Goal: Complete application form: Complete application form

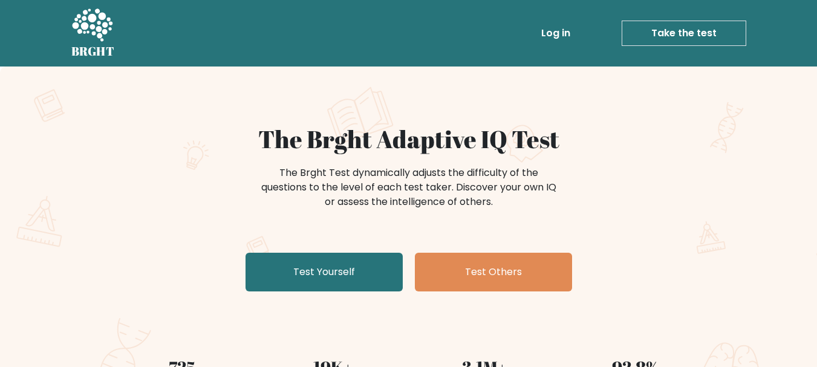
click at [362, 277] on link "Test Yourself" at bounding box center [324, 272] width 157 height 39
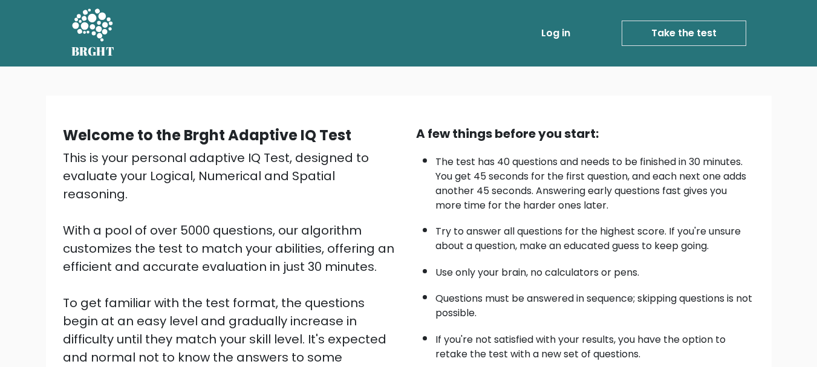
scroll to position [187, 0]
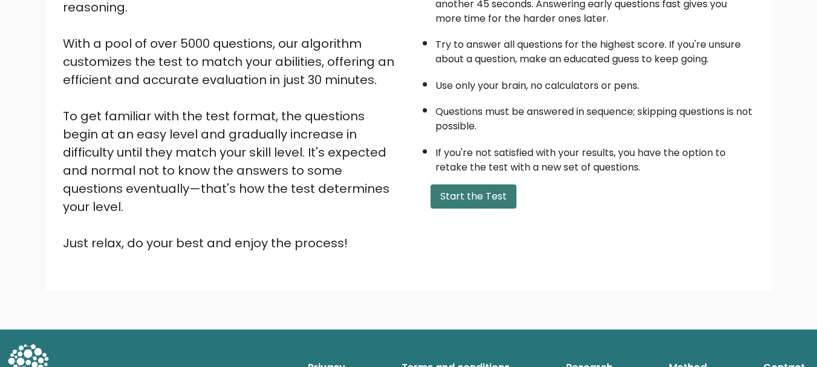
click at [472, 198] on button "Start the Test" at bounding box center [474, 196] width 86 height 24
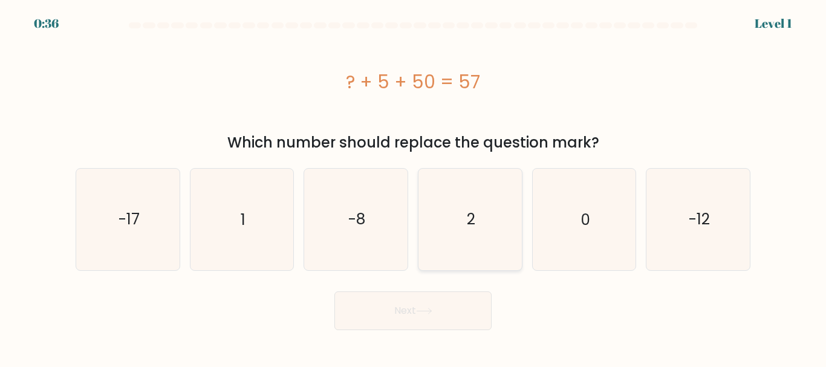
click at [452, 226] on icon "2" at bounding box center [470, 219] width 101 height 101
click at [414, 187] on input "d. 2" at bounding box center [413, 185] width 1 height 3
radio input "true"
click at [418, 323] on button "Next" at bounding box center [413, 311] width 157 height 39
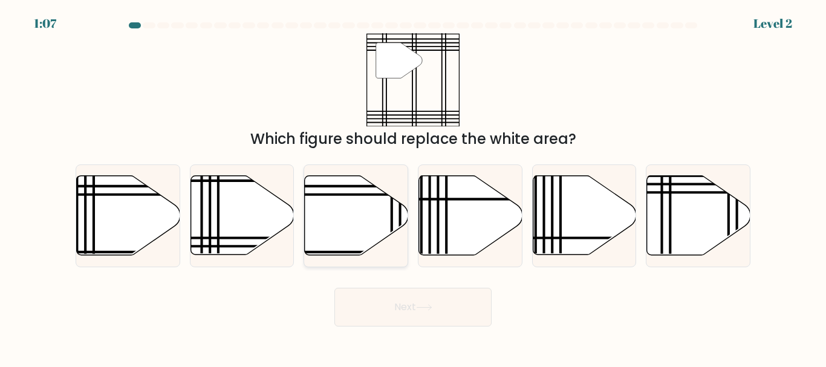
click at [357, 249] on icon at bounding box center [356, 215] width 103 height 79
click at [413, 187] on input "c." at bounding box center [413, 185] width 1 height 3
radio input "true"
click at [357, 249] on icon at bounding box center [356, 216] width 102 height 78
click at [413, 187] on input "c." at bounding box center [413, 185] width 1 height 3
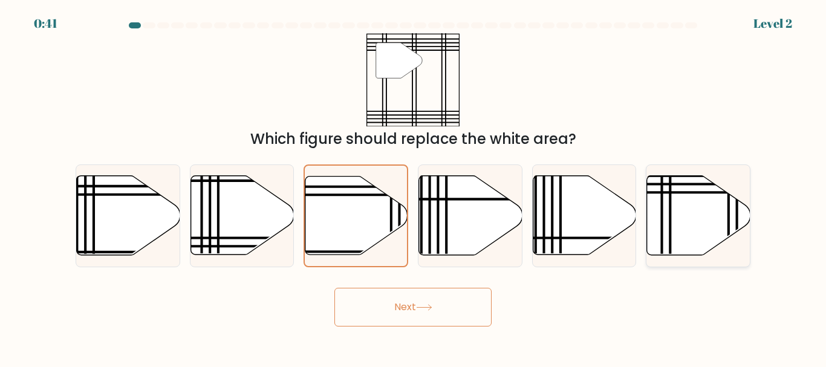
click at [701, 213] on icon at bounding box center [698, 215] width 103 height 79
click at [414, 187] on input "f." at bounding box center [413, 185] width 1 height 3
radio input "true"
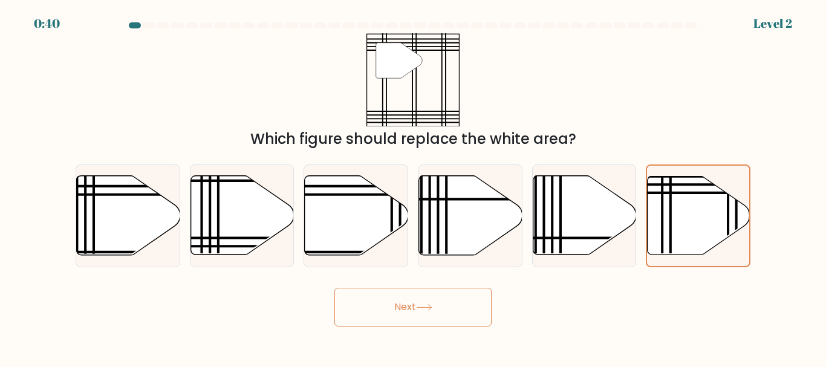
click at [423, 318] on button "Next" at bounding box center [413, 307] width 157 height 39
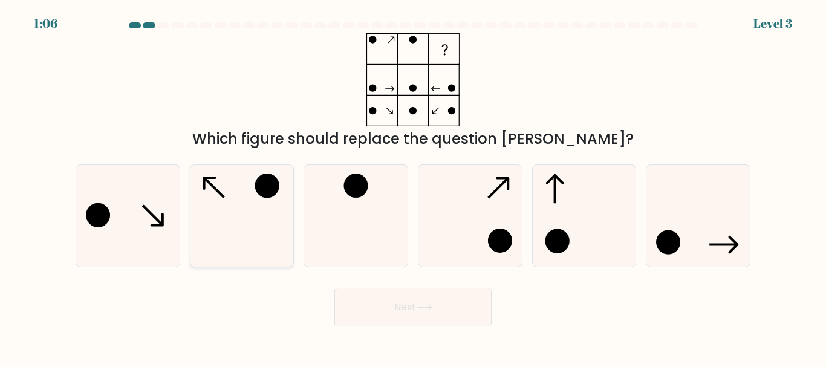
click at [275, 224] on icon at bounding box center [241, 215] width 101 height 101
click at [413, 187] on input "b." at bounding box center [413, 185] width 1 height 3
radio input "true"
click at [467, 301] on button "Next" at bounding box center [413, 307] width 157 height 39
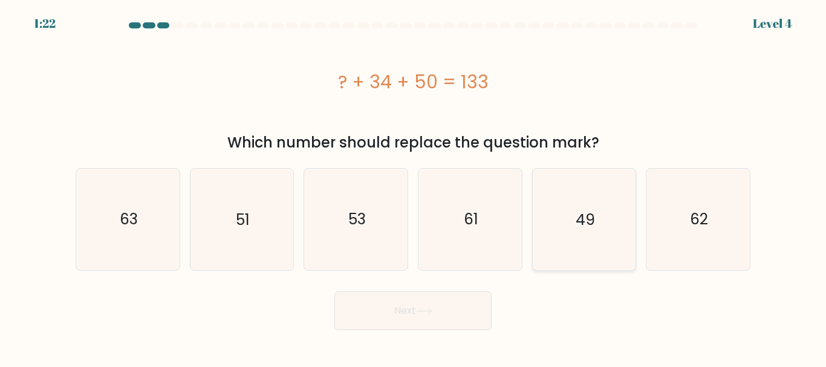
click at [574, 238] on icon "49" at bounding box center [584, 219] width 101 height 101
click at [414, 187] on input "e. 49" at bounding box center [413, 185] width 1 height 3
radio input "true"
click at [447, 312] on button "Next" at bounding box center [413, 311] width 157 height 39
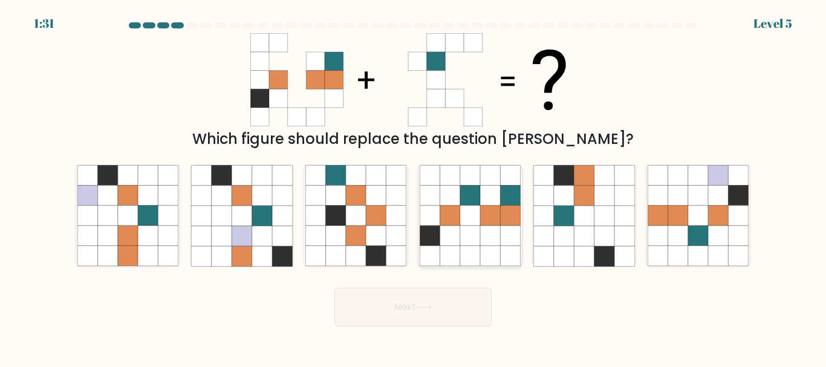
click at [452, 216] on icon at bounding box center [450, 216] width 20 height 20
click at [414, 187] on input "d." at bounding box center [413, 185] width 1 height 3
radio input "true"
click at [440, 304] on button "Next" at bounding box center [413, 307] width 157 height 39
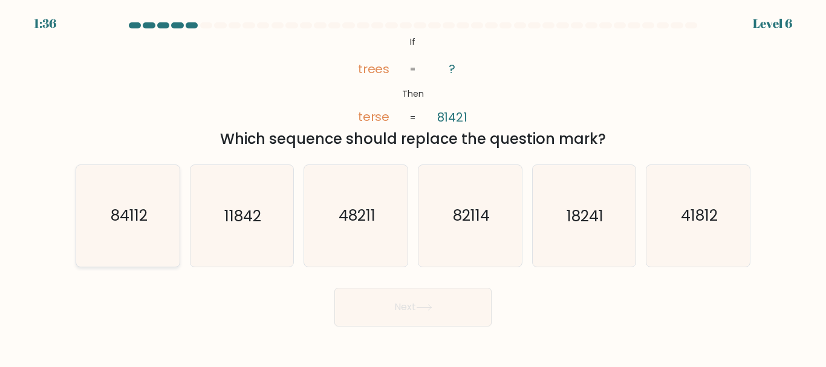
click at [132, 219] on text "84112" at bounding box center [128, 216] width 37 height 21
click at [413, 187] on input "a. 84112" at bounding box center [413, 185] width 1 height 3
radio input "true"
click at [464, 318] on button "Next" at bounding box center [413, 307] width 157 height 39
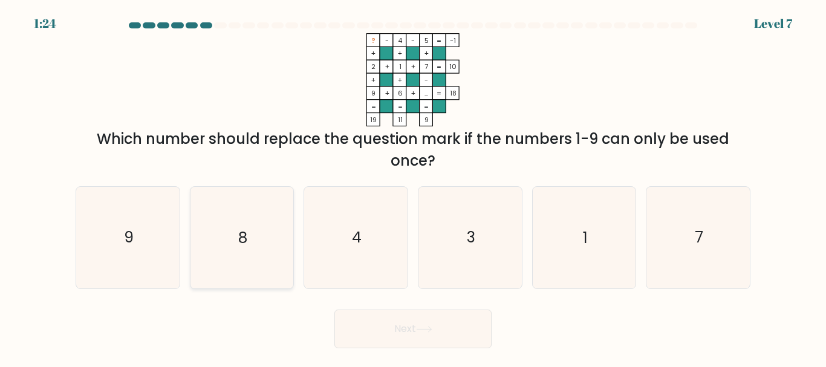
click at [236, 241] on icon "8" at bounding box center [241, 237] width 101 height 101
click at [413, 187] on input "b. 8" at bounding box center [413, 185] width 1 height 3
radio input "true"
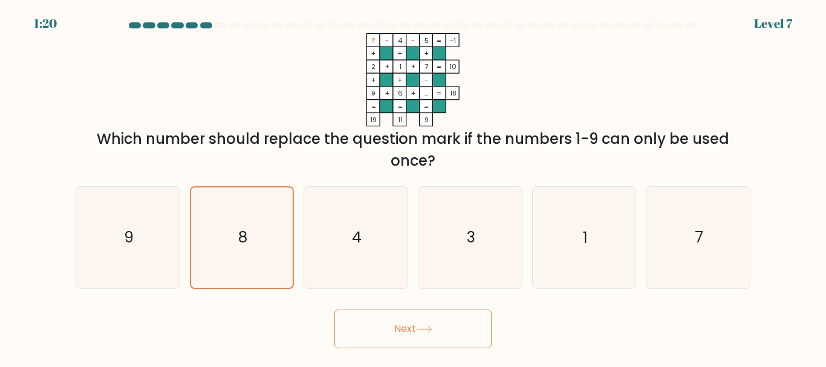
click at [420, 333] on button "Next" at bounding box center [413, 329] width 157 height 39
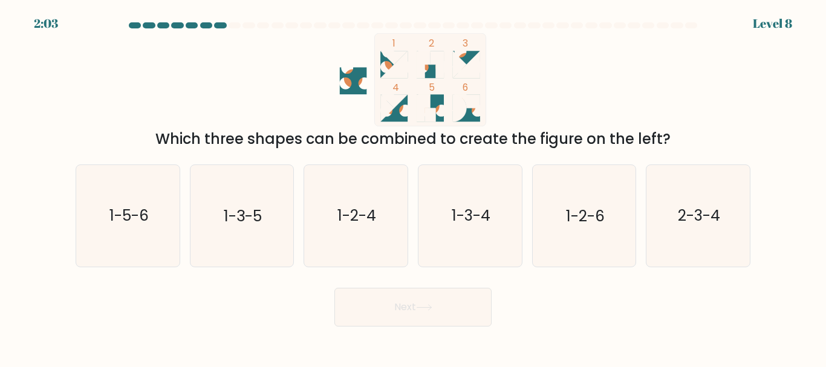
click at [420, 333] on body "2:03 Level 8" at bounding box center [413, 183] width 826 height 367
click at [391, 64] on circle at bounding box center [394, 62] width 19 height 19
click at [475, 223] on text "1-3-4" at bounding box center [471, 216] width 39 height 21
click at [414, 187] on input "d. 1-3-4" at bounding box center [413, 185] width 1 height 3
radio input "true"
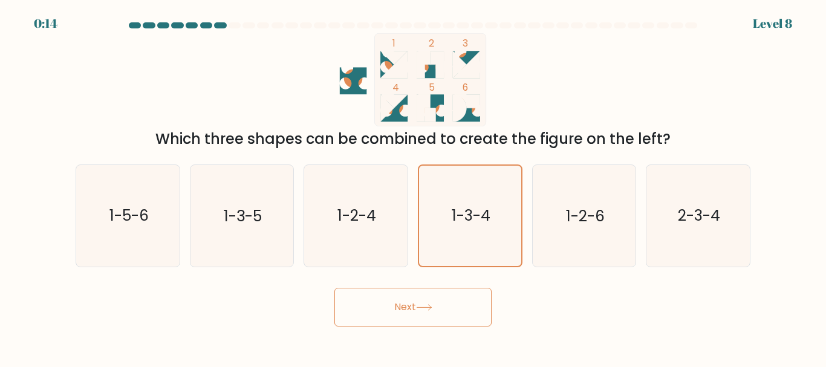
click at [411, 312] on button "Next" at bounding box center [413, 307] width 157 height 39
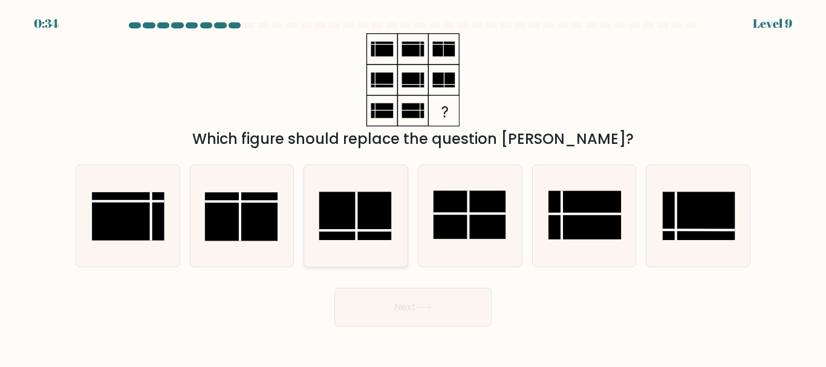
click at [371, 204] on rect at bounding box center [355, 216] width 73 height 48
click at [413, 187] on input "c." at bounding box center [413, 185] width 1 height 3
radio input "true"
click at [423, 315] on button "Next" at bounding box center [413, 307] width 157 height 39
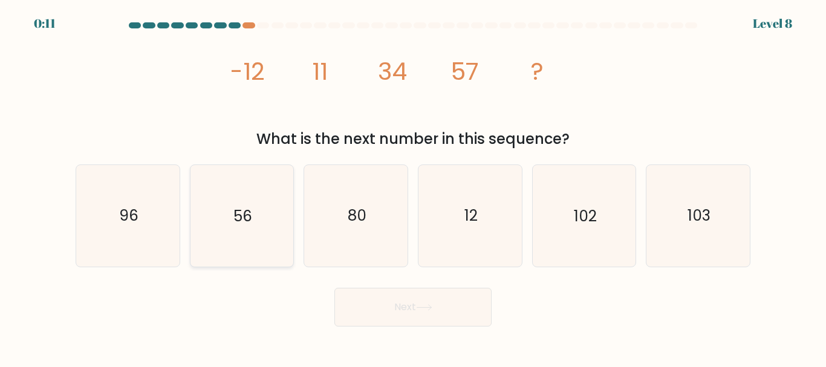
click at [246, 243] on icon "56" at bounding box center [241, 215] width 101 height 101
click at [413, 187] on input "b. 56" at bounding box center [413, 185] width 1 height 3
radio input "true"
click at [463, 310] on button "Next" at bounding box center [413, 307] width 157 height 39
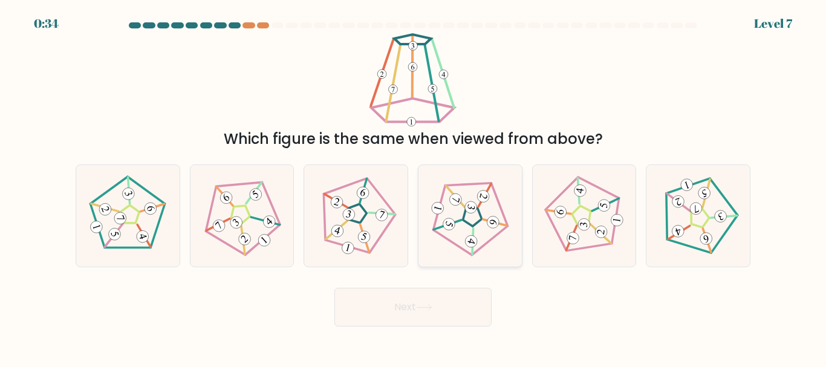
click at [475, 198] on icon at bounding box center [469, 215] width 81 height 81
click at [414, 187] on input "d." at bounding box center [413, 185] width 1 height 3
radio input "true"
click at [434, 312] on button "Next" at bounding box center [413, 307] width 157 height 39
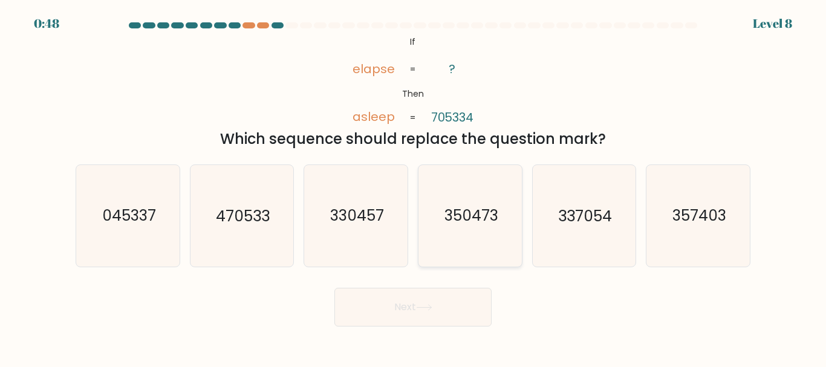
click at [468, 227] on icon "350473" at bounding box center [470, 215] width 101 height 101
click at [414, 187] on input "d. 350473" at bounding box center [413, 185] width 1 height 3
radio input "true"
click at [440, 315] on button "Next" at bounding box center [413, 307] width 157 height 39
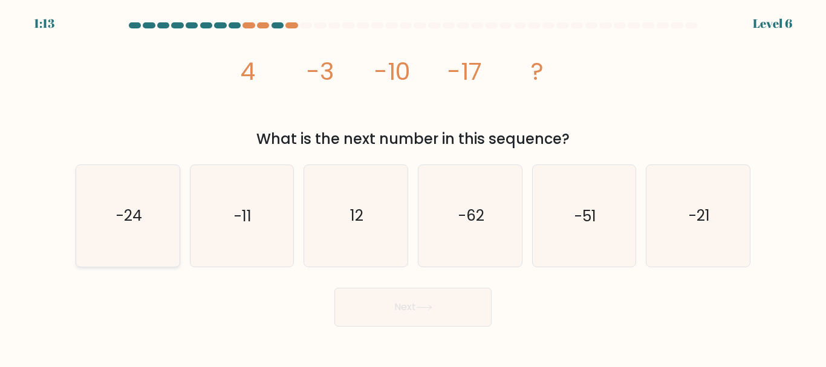
click at [131, 241] on icon "-24" at bounding box center [127, 215] width 101 height 101
click at [413, 187] on input "a. -24" at bounding box center [413, 185] width 1 height 3
radio input "true"
click at [407, 307] on button "Next" at bounding box center [413, 307] width 157 height 39
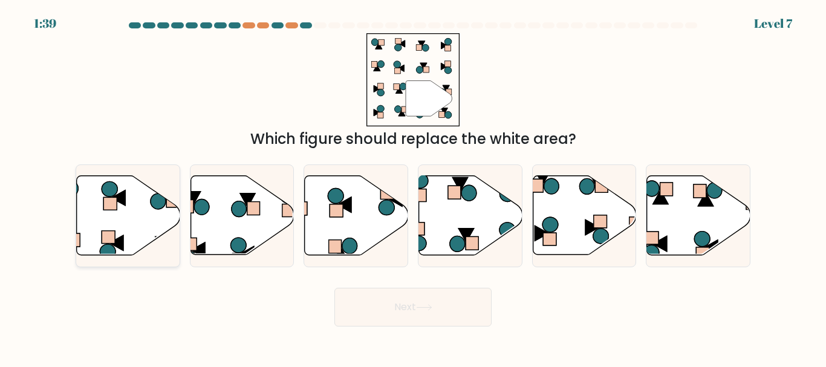
click at [142, 206] on icon at bounding box center [128, 215] width 103 height 79
click at [413, 187] on input "a." at bounding box center [413, 185] width 1 height 3
radio input "true"
click at [394, 304] on button "Next" at bounding box center [413, 307] width 157 height 39
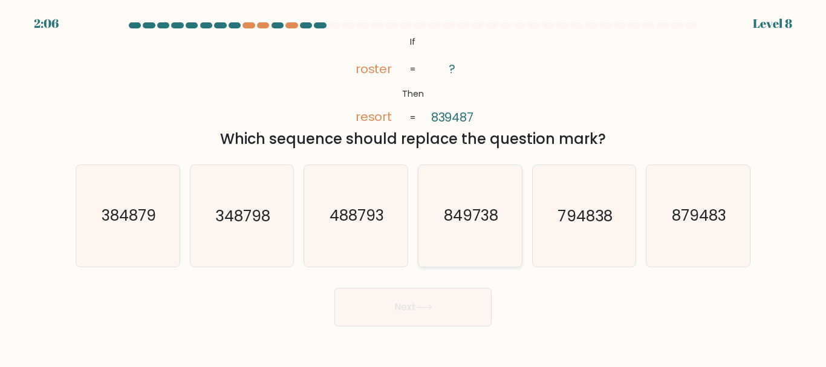
click at [465, 221] on text "849738" at bounding box center [471, 216] width 54 height 21
click at [414, 187] on input "d. 849738" at bounding box center [413, 185] width 1 height 3
radio input "true"
click at [433, 292] on button "Next" at bounding box center [413, 307] width 157 height 39
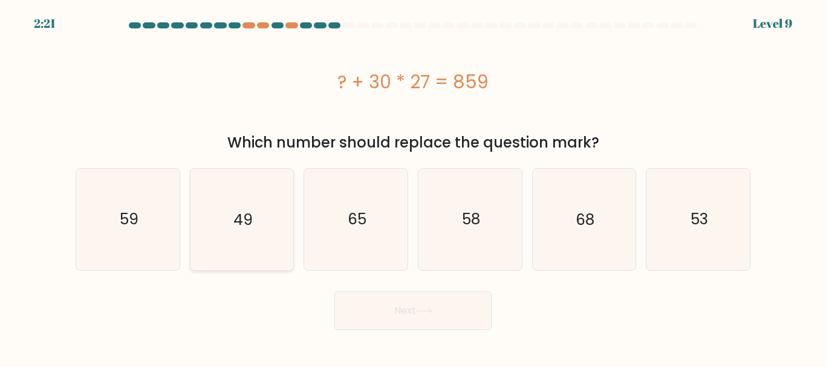
click at [234, 196] on icon "49" at bounding box center [241, 219] width 101 height 101
click at [413, 187] on input "b. 49" at bounding box center [413, 185] width 1 height 3
radio input "true"
click at [406, 315] on button "Next" at bounding box center [413, 311] width 157 height 39
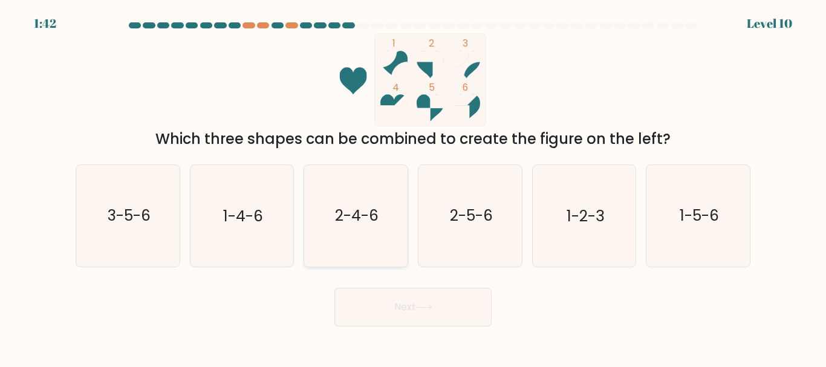
click at [368, 180] on icon "2-4-6" at bounding box center [355, 215] width 101 height 101
click at [413, 184] on input "c. 2-4-6" at bounding box center [413, 185] width 1 height 3
radio input "true"
click at [420, 313] on button "Next" at bounding box center [413, 307] width 157 height 39
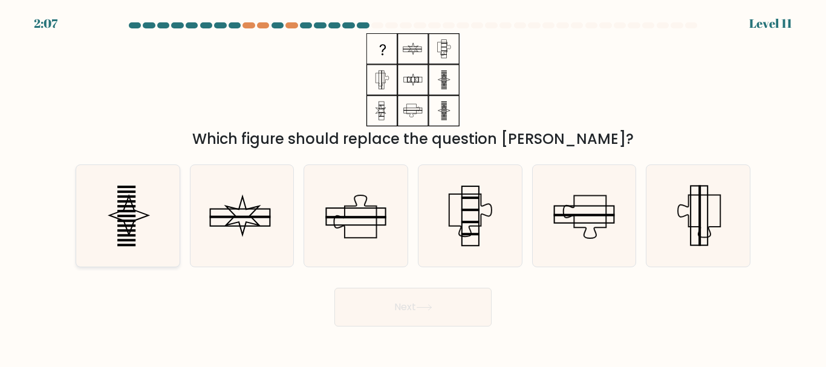
click at [140, 198] on icon at bounding box center [127, 215] width 101 height 101
click at [413, 187] on input "a." at bounding box center [413, 185] width 1 height 3
radio input "true"
click at [397, 311] on button "Next" at bounding box center [413, 307] width 157 height 39
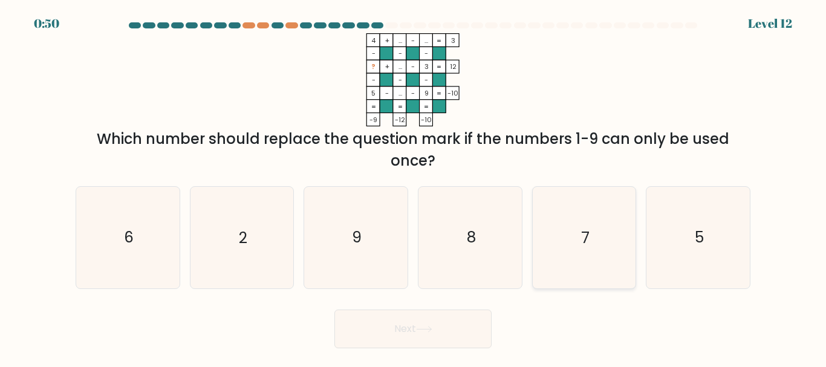
click at [590, 266] on icon "7" at bounding box center [584, 237] width 101 height 101
click at [414, 187] on input "e. 7" at bounding box center [413, 185] width 1 height 3
radio input "true"
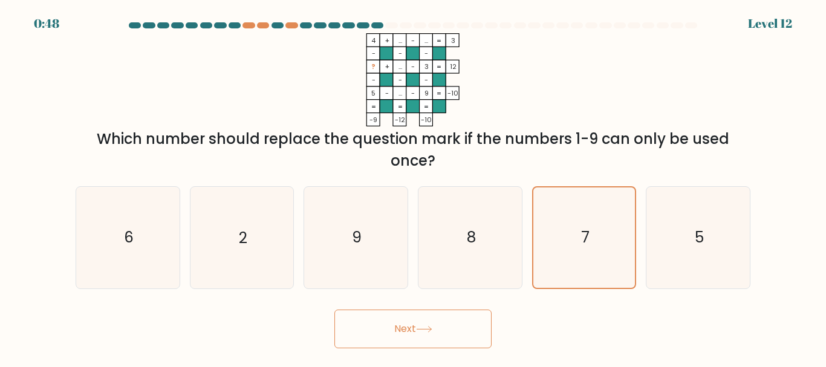
click at [401, 338] on button "Next" at bounding box center [413, 329] width 157 height 39
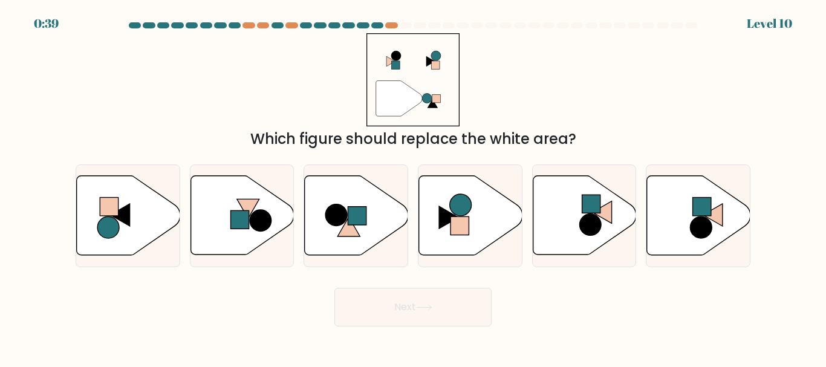
drag, startPoint x: 335, startPoint y: 241, endPoint x: 432, endPoint y: 290, distance: 109.3
click at [432, 290] on button "Next" at bounding box center [413, 307] width 157 height 39
click at [323, 198] on icon at bounding box center [356, 215] width 103 height 79
click at [413, 187] on input "c." at bounding box center [413, 185] width 1 height 3
radio input "true"
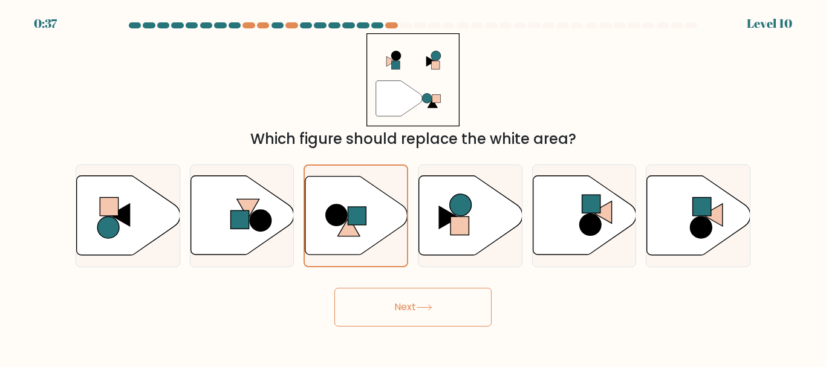
click at [434, 313] on button "Next" at bounding box center [413, 307] width 157 height 39
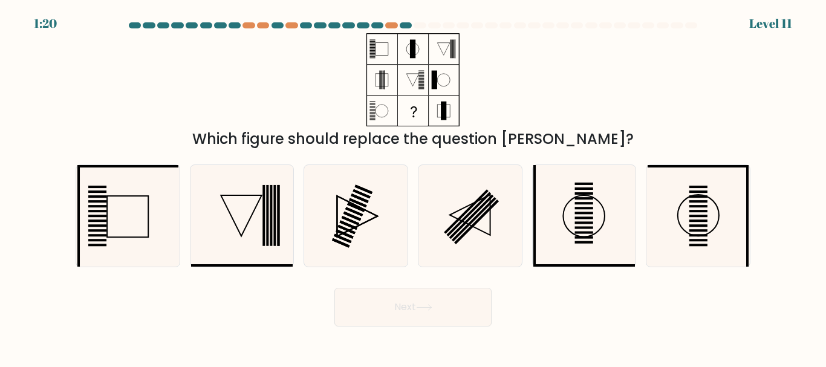
drag, startPoint x: 434, startPoint y: 313, endPoint x: 333, endPoint y: 321, distance: 101.4
click at [333, 321] on div "Next" at bounding box center [413, 304] width 690 height 45
click at [564, 241] on icon at bounding box center [584, 215] width 101 height 101
click at [414, 187] on input "e." at bounding box center [413, 185] width 1 height 3
radio input "true"
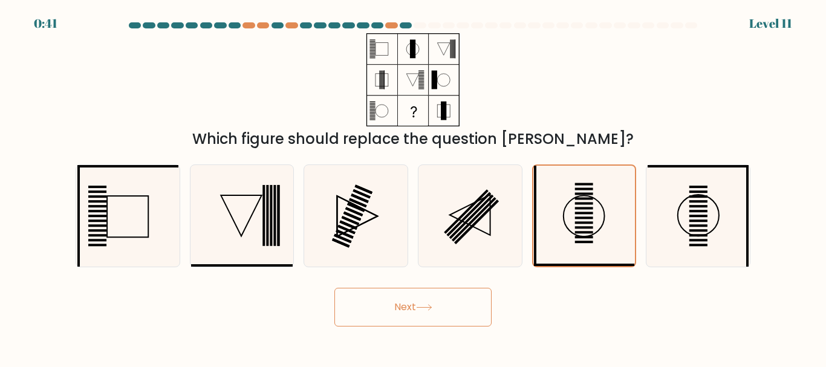
click at [586, 323] on div "Next" at bounding box center [413, 304] width 690 height 45
click at [383, 301] on button "Next" at bounding box center [413, 307] width 157 height 39
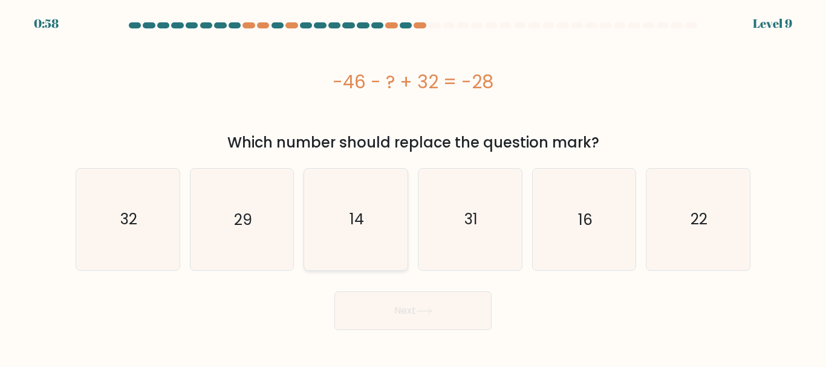
click at [371, 221] on icon "14" at bounding box center [355, 219] width 101 height 101
click at [413, 187] on input "c. 14" at bounding box center [413, 185] width 1 height 3
radio input "true"
click at [437, 317] on button "Next" at bounding box center [413, 311] width 157 height 39
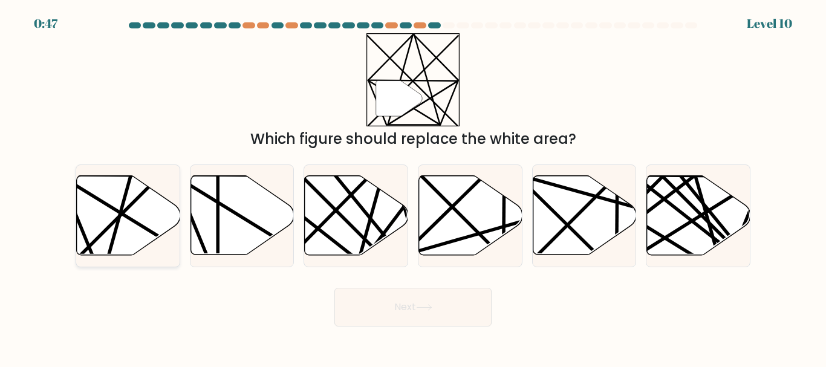
click at [102, 230] on icon at bounding box center [128, 215] width 103 height 79
click at [413, 187] on input "a." at bounding box center [413, 185] width 1 height 3
radio input "true"
click at [402, 310] on button "Next" at bounding box center [413, 307] width 157 height 39
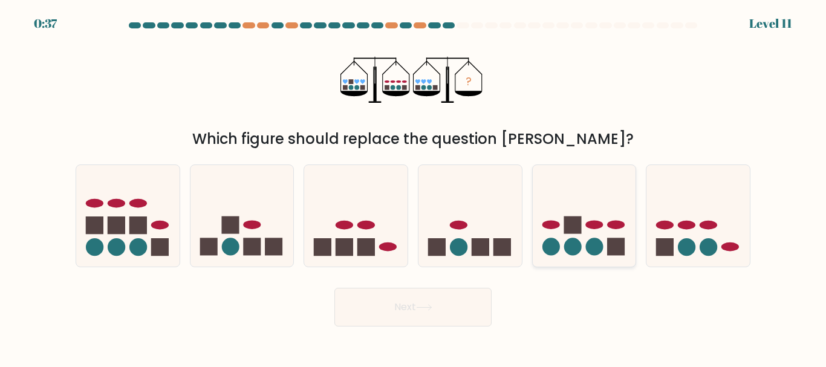
click at [590, 240] on circle at bounding box center [595, 247] width 18 height 18
click at [414, 187] on input "e." at bounding box center [413, 185] width 1 height 3
radio input "true"
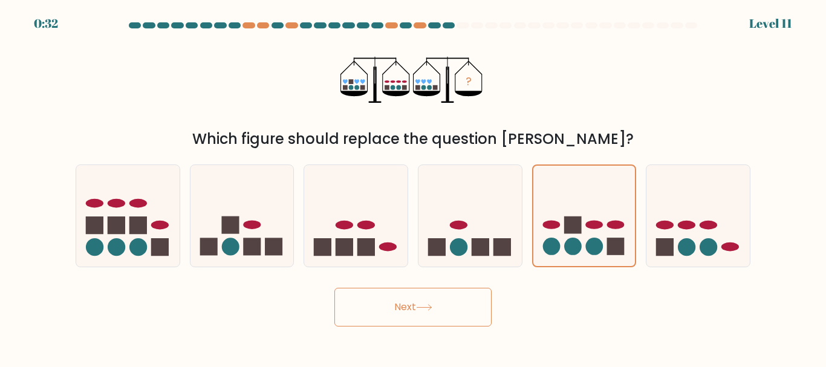
click at [452, 304] on button "Next" at bounding box center [413, 307] width 157 height 39
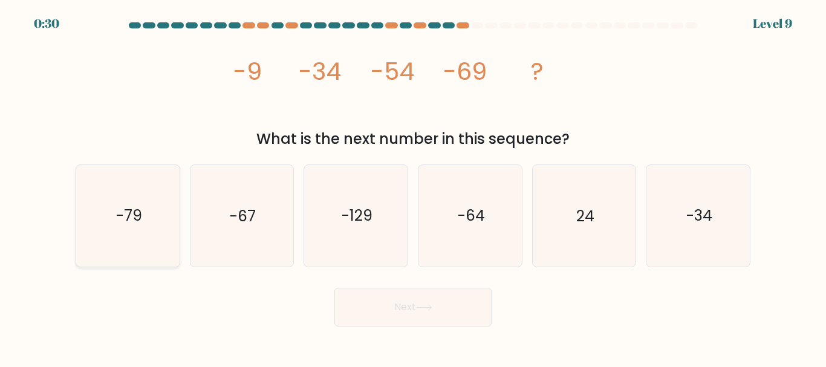
click at [137, 226] on text "-79" at bounding box center [129, 216] width 26 height 21
click at [413, 187] on input "a. -79" at bounding box center [413, 185] width 1 height 3
radio input "true"
click at [437, 325] on button "Next" at bounding box center [413, 307] width 157 height 39
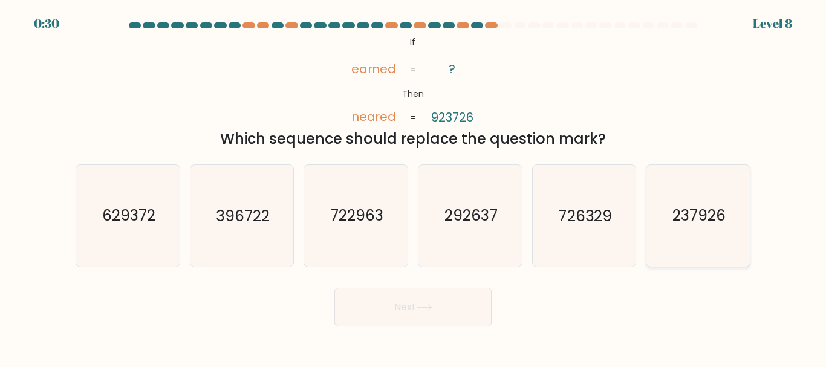
click at [727, 226] on icon "237926" at bounding box center [698, 215] width 101 height 101
click at [414, 187] on input "f. 237926" at bounding box center [413, 185] width 1 height 3
radio input "true"
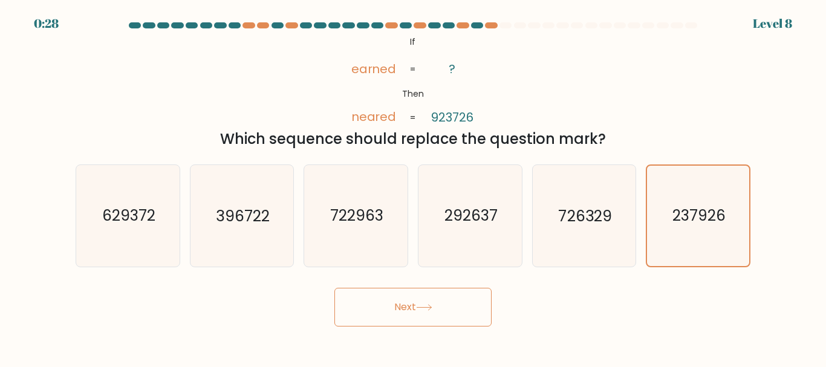
click at [474, 310] on button "Next" at bounding box center [413, 307] width 157 height 39
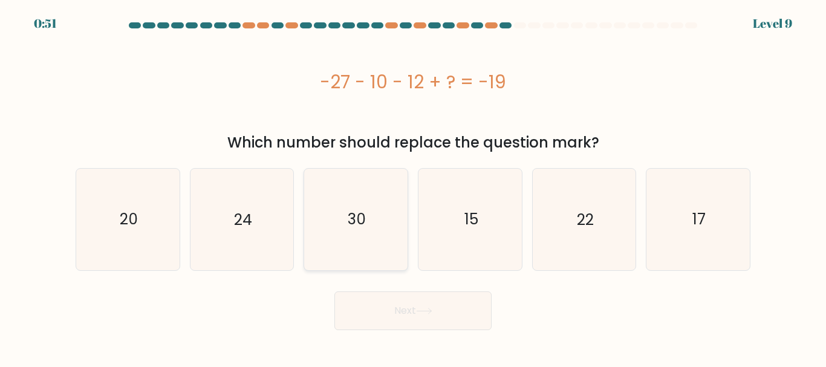
click at [382, 233] on icon "30" at bounding box center [355, 219] width 101 height 101
click at [413, 187] on input "c. 30" at bounding box center [413, 185] width 1 height 3
radio input "true"
click at [419, 308] on icon at bounding box center [424, 311] width 16 height 7
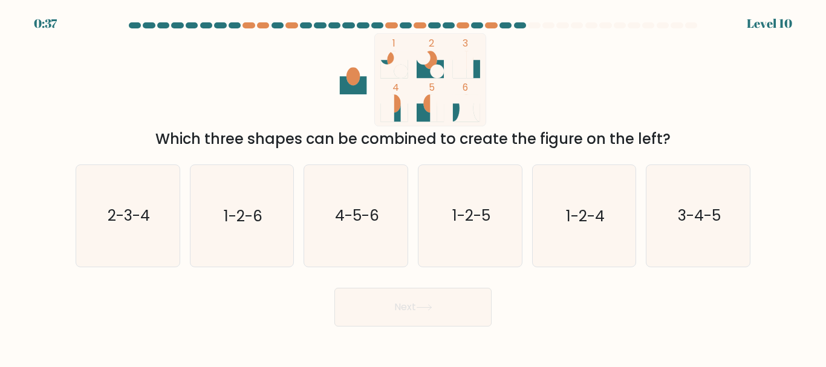
click at [475, 68] on icon at bounding box center [466, 69] width 27 height 18
click at [703, 200] on icon "3-4-5" at bounding box center [698, 215] width 101 height 101
click at [414, 187] on input "f. 3-4-5" at bounding box center [413, 185] width 1 height 3
radio input "true"
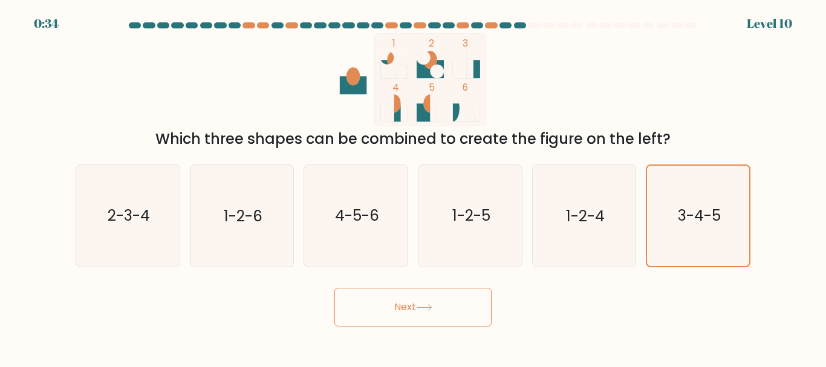
click at [443, 327] on body "0:34 Level 10" at bounding box center [413, 183] width 826 height 367
click at [433, 319] on button "Next" at bounding box center [413, 307] width 157 height 39
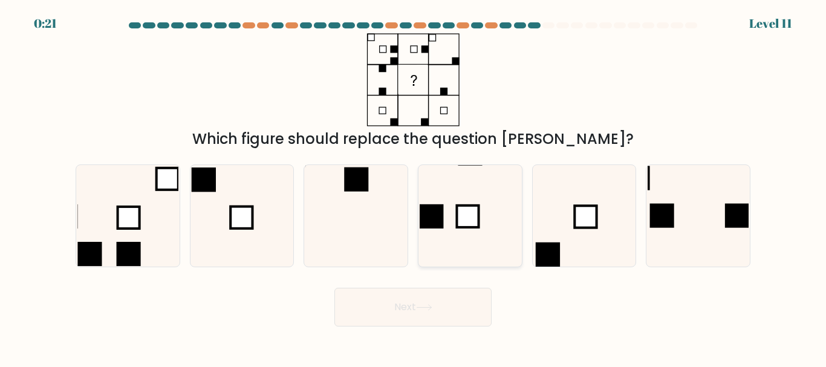
click at [443, 226] on rect at bounding box center [431, 216] width 24 height 24
click at [414, 187] on input "d." at bounding box center [413, 185] width 1 height 3
radio input "true"
click at [430, 322] on button "Next" at bounding box center [413, 307] width 157 height 39
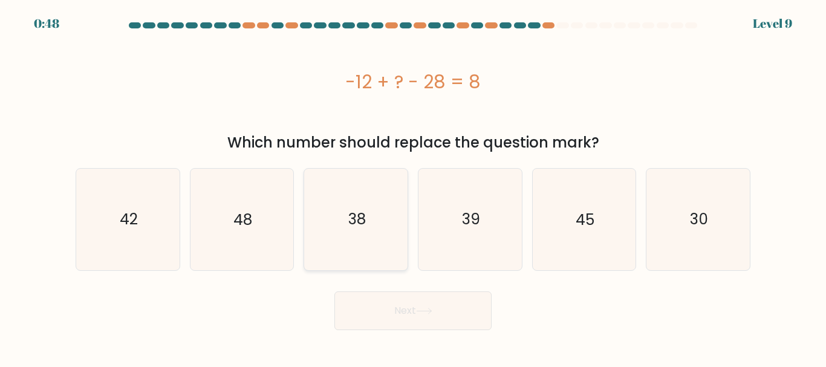
click at [348, 212] on text "38" at bounding box center [357, 219] width 18 height 21
click at [413, 187] on input "c. 38" at bounding box center [413, 185] width 1 height 3
radio input "true"
click at [393, 312] on button "Next" at bounding box center [413, 311] width 157 height 39
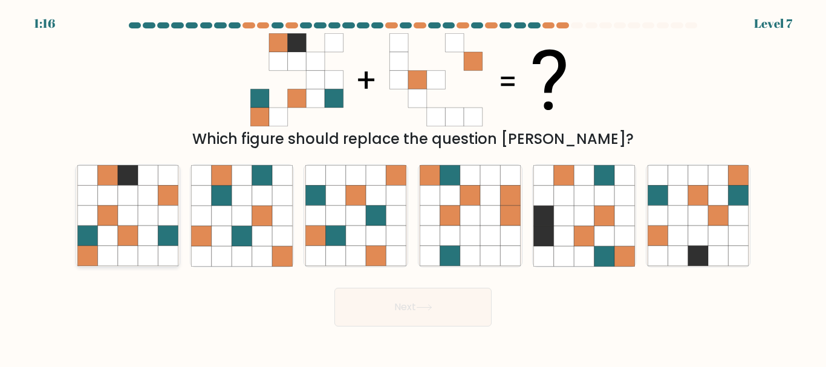
click at [102, 201] on icon at bounding box center [107, 196] width 20 height 20
click at [413, 187] on input "a." at bounding box center [413, 185] width 1 height 3
radio input "true"
click at [393, 311] on button "Next" at bounding box center [413, 307] width 157 height 39
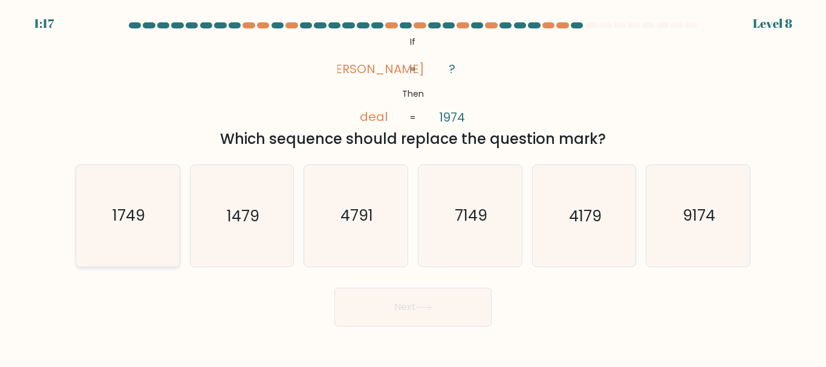
click at [131, 219] on text "1749" at bounding box center [129, 216] width 33 height 21
click at [413, 187] on input "a. 1749" at bounding box center [413, 185] width 1 height 3
radio input "true"
click at [431, 316] on button "Next" at bounding box center [413, 307] width 157 height 39
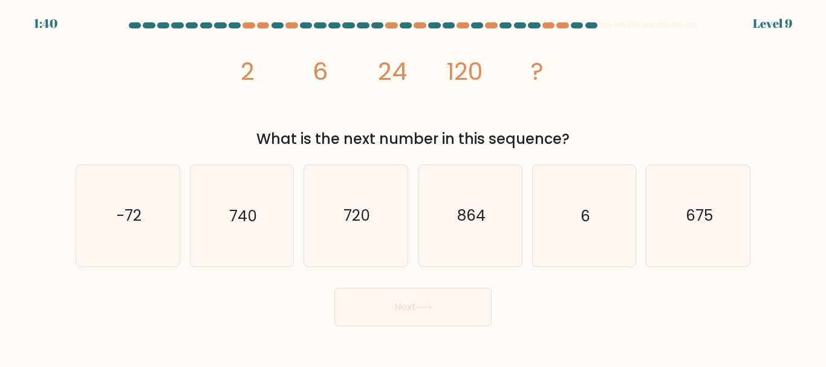
click at [449, 150] on div "What is the next number in this sequence?" at bounding box center [413, 139] width 661 height 22
click at [368, 206] on text "720" at bounding box center [357, 216] width 27 height 21
click at [413, 187] on input "c. 720" at bounding box center [413, 185] width 1 height 3
radio input "true"
click at [400, 311] on button "Next" at bounding box center [413, 307] width 157 height 39
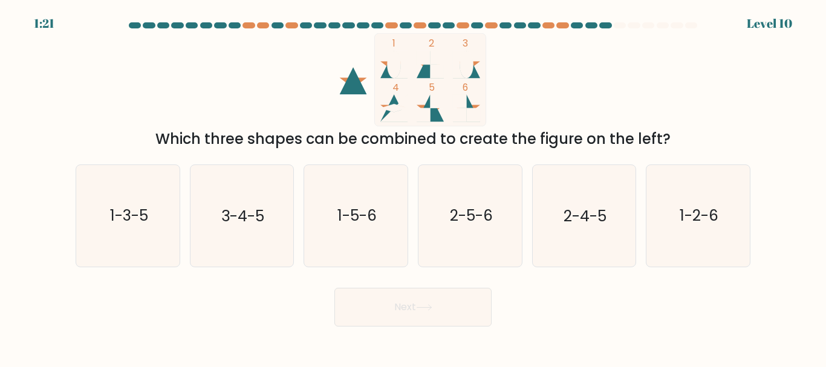
click at [400, 311] on button "Next" at bounding box center [413, 307] width 157 height 39
click at [370, 159] on div "a. 1-3-5 b. 3-4-5 c. 1-5-6 d. 2-5-6" at bounding box center [413, 211] width 685 height 112
click at [452, 220] on text "2-5-6" at bounding box center [470, 216] width 43 height 21
click at [414, 187] on input "d. 2-5-6" at bounding box center [413, 185] width 1 height 3
radio input "true"
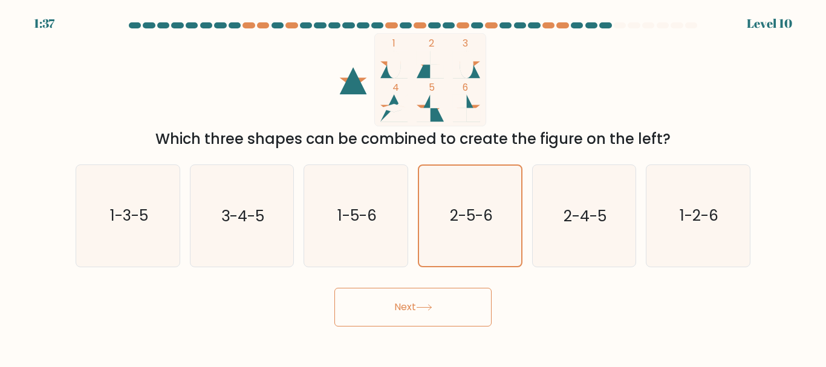
click at [418, 305] on button "Next" at bounding box center [413, 307] width 157 height 39
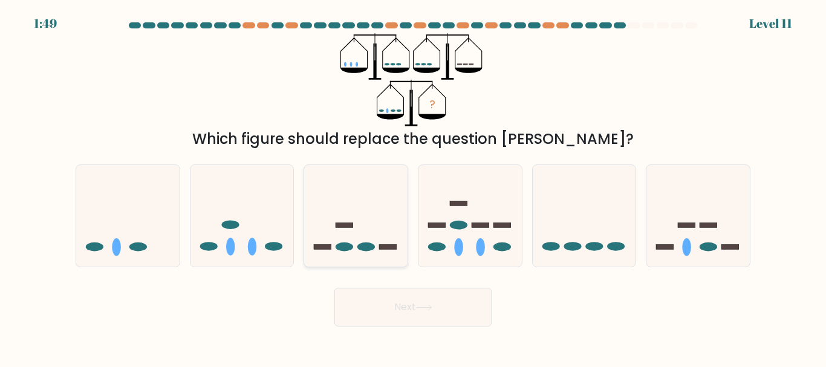
click at [352, 227] on rect at bounding box center [345, 225] width 18 height 5
click at [413, 187] on input "c." at bounding box center [413, 185] width 1 height 3
radio input "true"
click at [423, 318] on button "Next" at bounding box center [413, 307] width 157 height 39
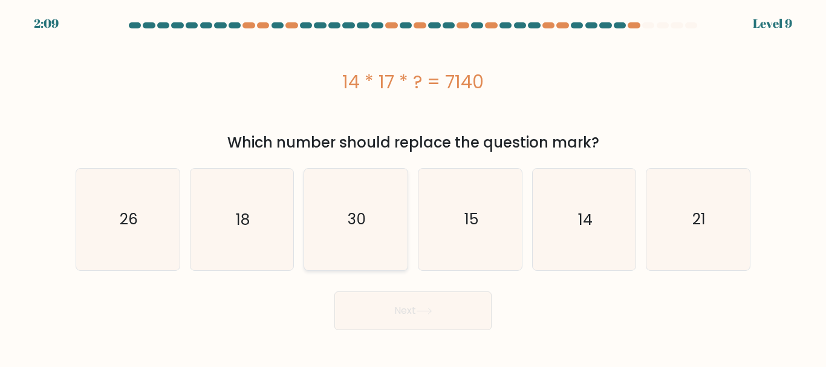
click at [382, 226] on icon "30" at bounding box center [355, 219] width 101 height 101
click at [413, 187] on input "c. 30" at bounding box center [413, 185] width 1 height 3
radio input "true"
click at [434, 316] on button "Next" at bounding box center [413, 311] width 157 height 39
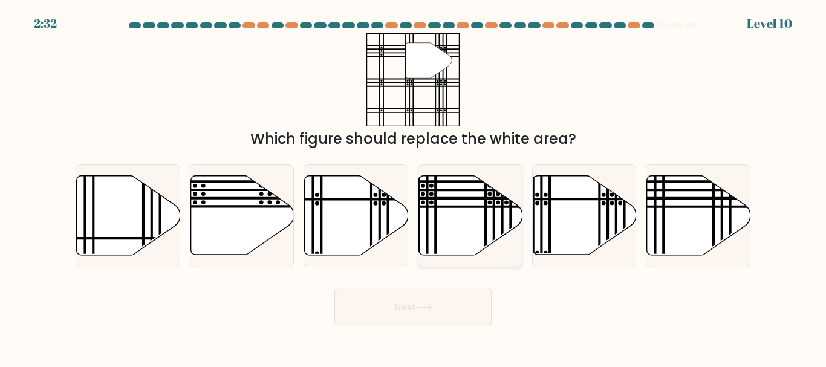
click at [463, 245] on icon at bounding box center [470, 215] width 103 height 79
click at [414, 187] on input "d." at bounding box center [413, 185] width 1 height 3
radio input "true"
click at [408, 312] on button "Next" at bounding box center [413, 307] width 157 height 39
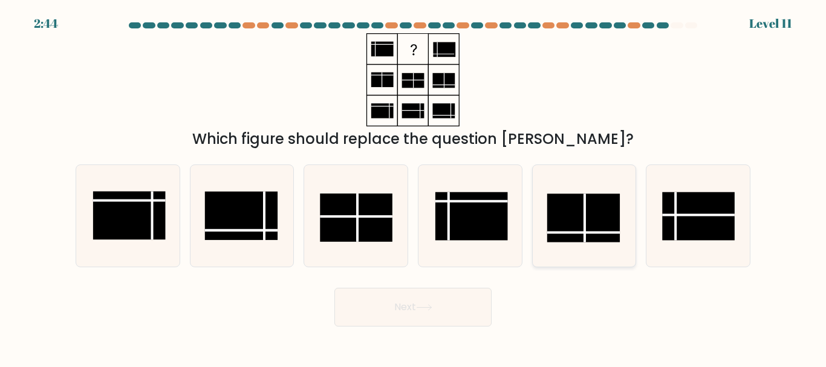
click at [587, 214] on rect at bounding box center [583, 218] width 73 height 48
click at [414, 187] on input "e." at bounding box center [413, 185] width 1 height 3
radio input "true"
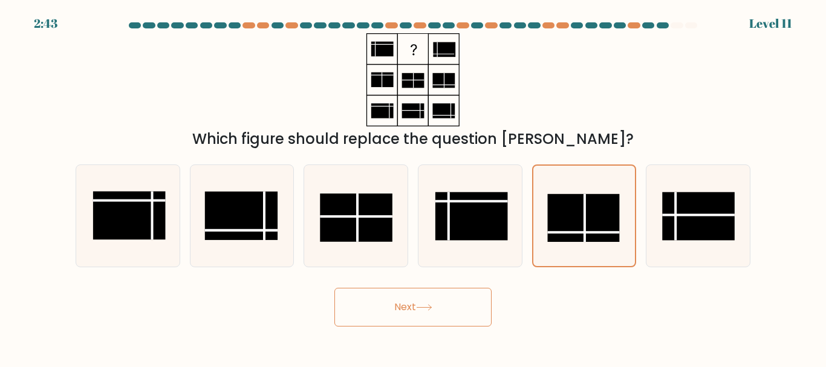
drag, startPoint x: 437, startPoint y: 314, endPoint x: 449, endPoint y: 321, distance: 14.1
click at [449, 321] on button "Next" at bounding box center [413, 307] width 157 height 39
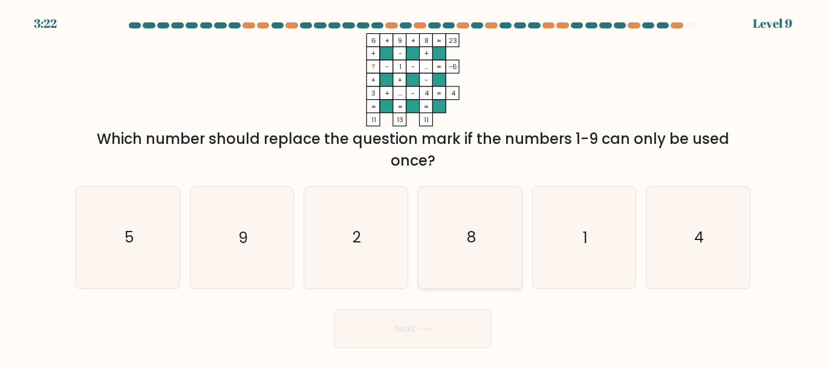
click at [452, 256] on icon "8" at bounding box center [470, 237] width 101 height 101
click at [414, 187] on input "d. 8" at bounding box center [413, 185] width 1 height 3
radio input "true"
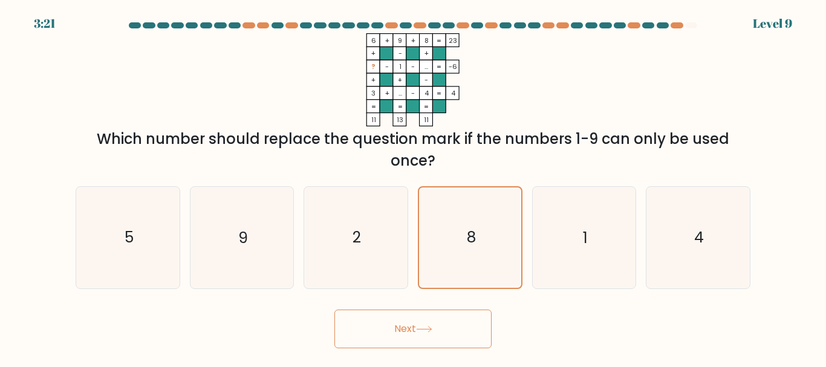
click at [437, 327] on button "Next" at bounding box center [413, 329] width 157 height 39
